Goal: Task Accomplishment & Management: Manage account settings

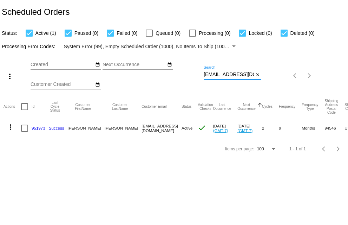
scroll to position [0, 8]
click at [293, 76] on div "more_vert Sep Jan Feb Mar [DATE]" at bounding box center [174, 73] width 348 height 45
paste input "[PERSON_NAME] [STREET_ADDRESS][US_STATE] [PHONE_NUMBER] [PERSON_NAME][EMAIL_ADD…"
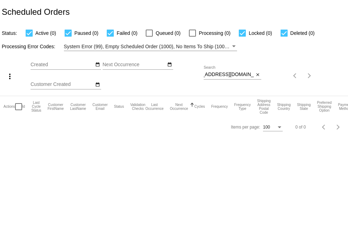
scroll to position [0, 0]
click at [178, 77] on div "Sep Jan Feb Mar Apr Su Mo" at bounding box center [117, 76] width 173 height 40
click at [205, 75] on input "[PERSON_NAME] [STREET_ADDRESS][US_STATE] [PHONE_NUMBER] [PERSON_NAME][EMAIL_ADD…" at bounding box center [229, 75] width 50 height 6
drag, startPoint x: 254, startPoint y: 74, endPoint x: 222, endPoint y: 72, distance: 32.7
click at [186, 77] on div "more_vert Sep Jan Feb Mar [DATE]" at bounding box center [174, 73] width 348 height 45
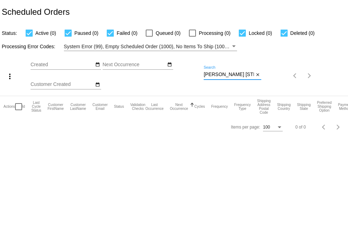
drag, startPoint x: 228, startPoint y: 75, endPoint x: 196, endPoint y: 76, distance: 32.0
click at [196, 76] on div "more_vert Sep Jan Feb Mar [DATE]" at bounding box center [174, 73] width 348 height 45
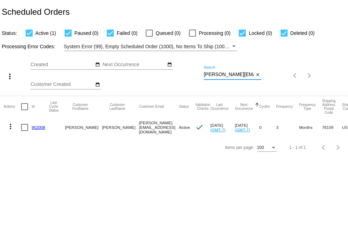
type input "[PERSON_NAME][EMAIL_ADDRESS][DOMAIN_NAME]"
click at [11, 126] on mat-icon "more_vert" at bounding box center [10, 126] width 8 height 8
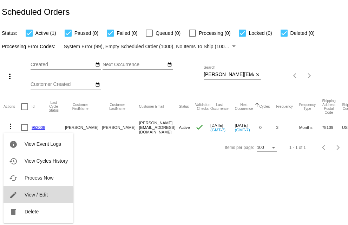
click at [26, 196] on span "View / Edit" at bounding box center [36, 195] width 23 height 6
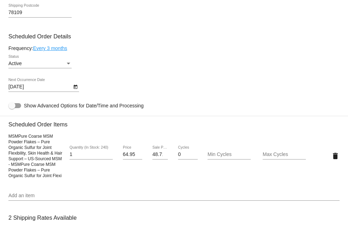
scroll to position [352, 0]
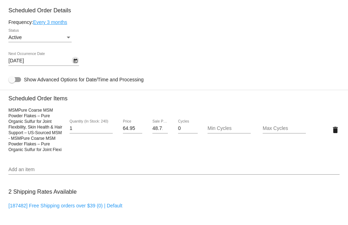
click at [76, 64] on icon "Open calendar" at bounding box center [75, 61] width 5 height 8
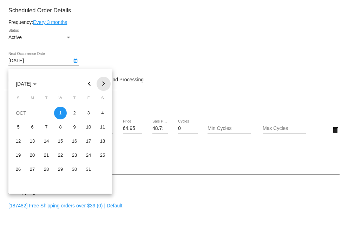
click at [102, 84] on button "Next month" at bounding box center [104, 84] width 14 height 14
click at [74, 126] on div "6" at bounding box center [74, 127] width 13 height 13
type input "[DATE]"
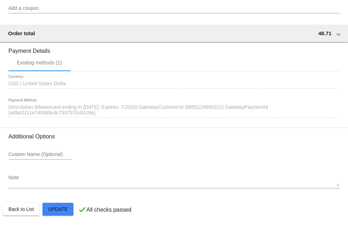
scroll to position [617, 0]
